Goal: Task Accomplishment & Management: Manage account settings

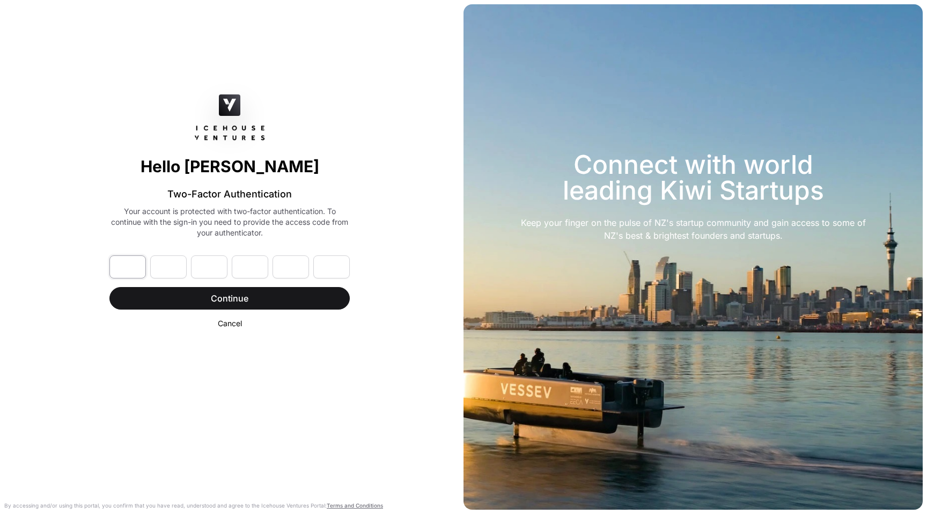
click at [131, 268] on input "text" at bounding box center [127, 266] width 36 height 23
paste input "*"
type input "*"
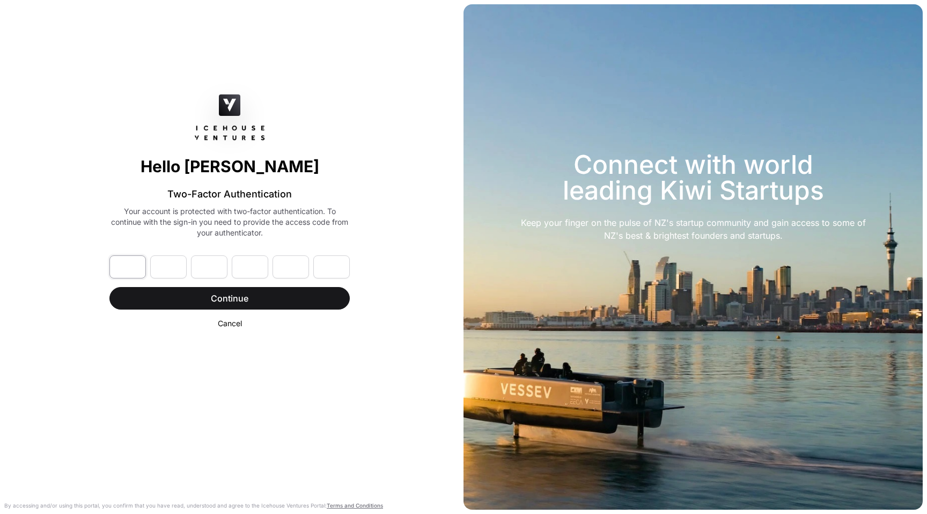
type input "*"
click at [200, 301] on span "Continue" at bounding box center [229, 298] width 213 height 13
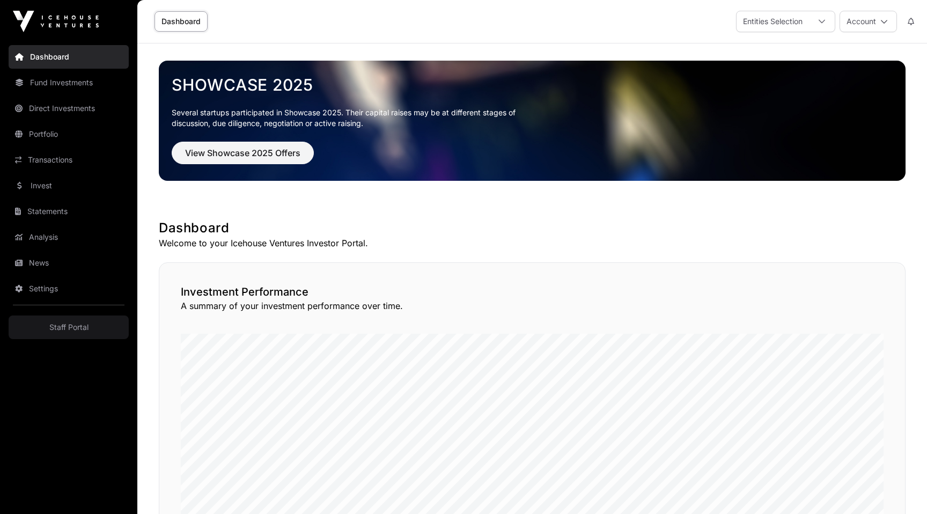
click at [441, 90] on link "Showcase 2025" at bounding box center [532, 84] width 721 height 19
click at [910, 19] on icon at bounding box center [910, 22] width 6 height 8
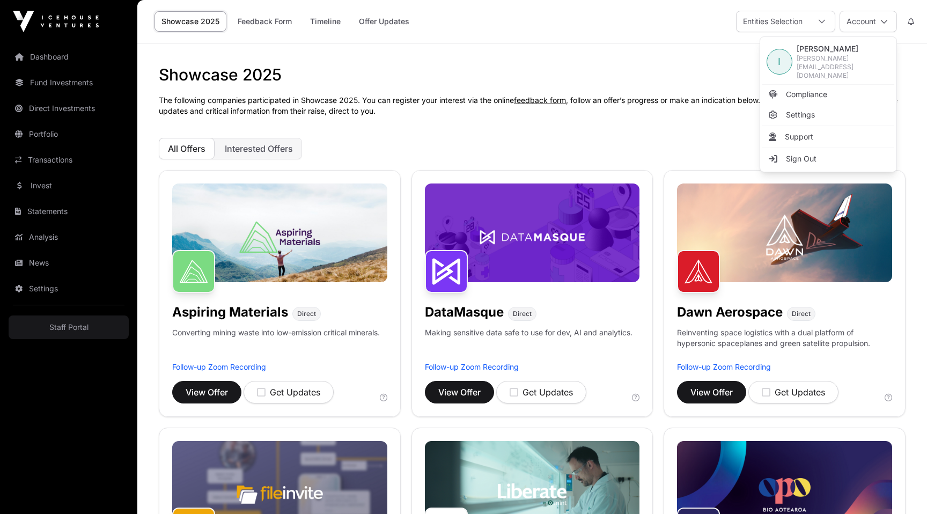
click at [814, 153] on span "Sign Out" at bounding box center [801, 158] width 31 height 11
